Goal: Find specific page/section: Locate a particular part of the current website

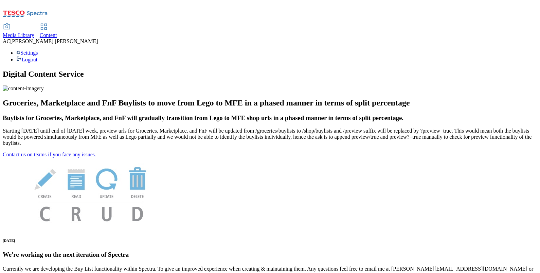
click at [57, 32] on span "Content" at bounding box center [48, 35] width 17 height 6
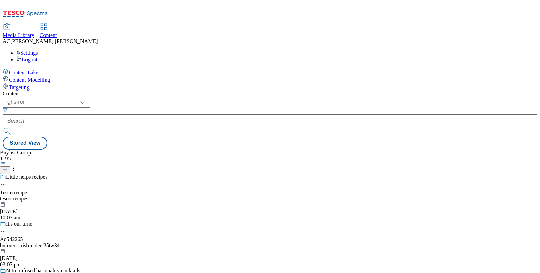
click at [34, 32] on span "Media Library" at bounding box center [19, 35] width 32 height 6
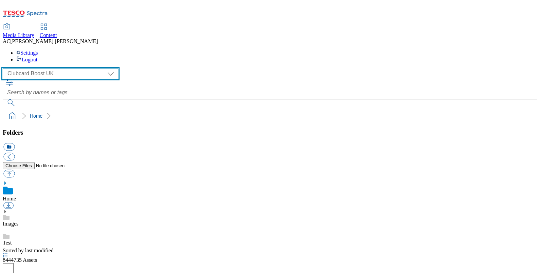
click at [65, 68] on select "Clubcard Boost UK Clubcard Marketing Dotcom [GEOGRAPHIC_DATA] GHS Marketing [GE…" at bounding box center [60, 73] width 115 height 11
select select "flare-ghs-mktg"
click at [4, 68] on select "Clubcard Boost UK Clubcard Marketing Dotcom [GEOGRAPHIC_DATA] GHS Marketing [GE…" at bounding box center [60, 73] width 115 height 11
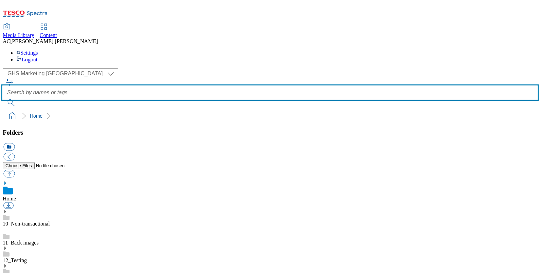
click at [236, 86] on input "text" at bounding box center [270, 93] width 534 height 14
type input "whoosh"
click at [3, 99] on button "submit" at bounding box center [12, 102] width 18 height 7
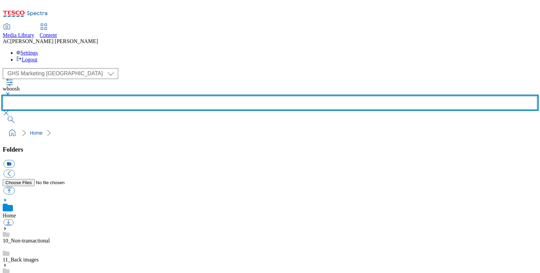
scroll to position [376, 0]
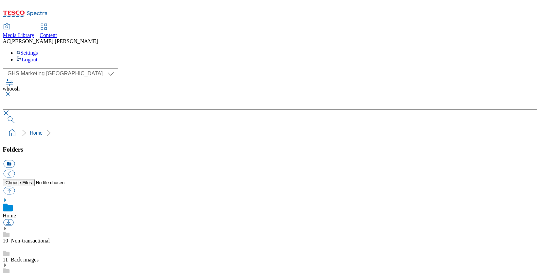
scroll to position [143, 0]
